Goal: Navigation & Orientation: Find specific page/section

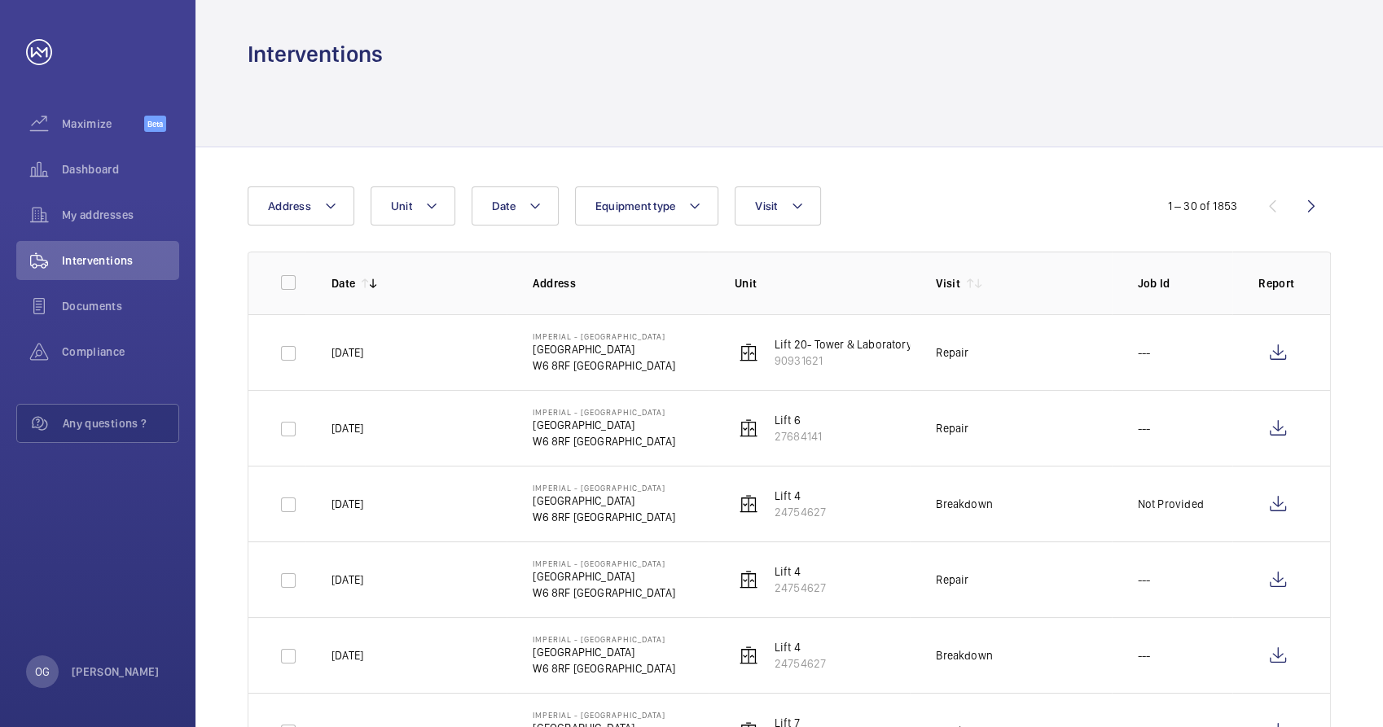
drag, startPoint x: 1030, startPoint y: 169, endPoint x: 1096, endPoint y: 171, distance: 66.0
click at [69, 268] on span "Interventions" at bounding box center [120, 260] width 117 height 16
click at [80, 252] on span "Interventions" at bounding box center [120, 260] width 117 height 16
click at [95, 259] on span "Interventions" at bounding box center [120, 260] width 117 height 16
